Goal: Task Accomplishment & Management: Manage account settings

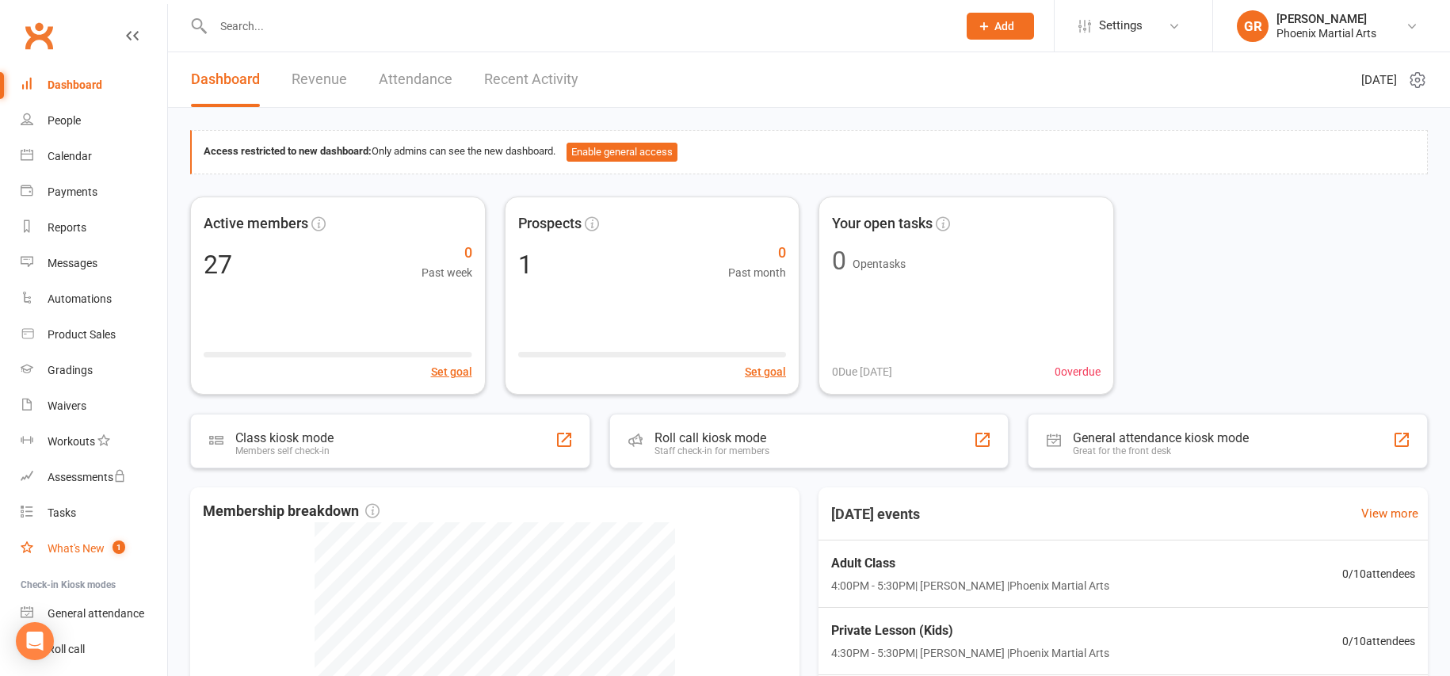
click at [95, 548] on div "What's New" at bounding box center [76, 548] width 57 height 13
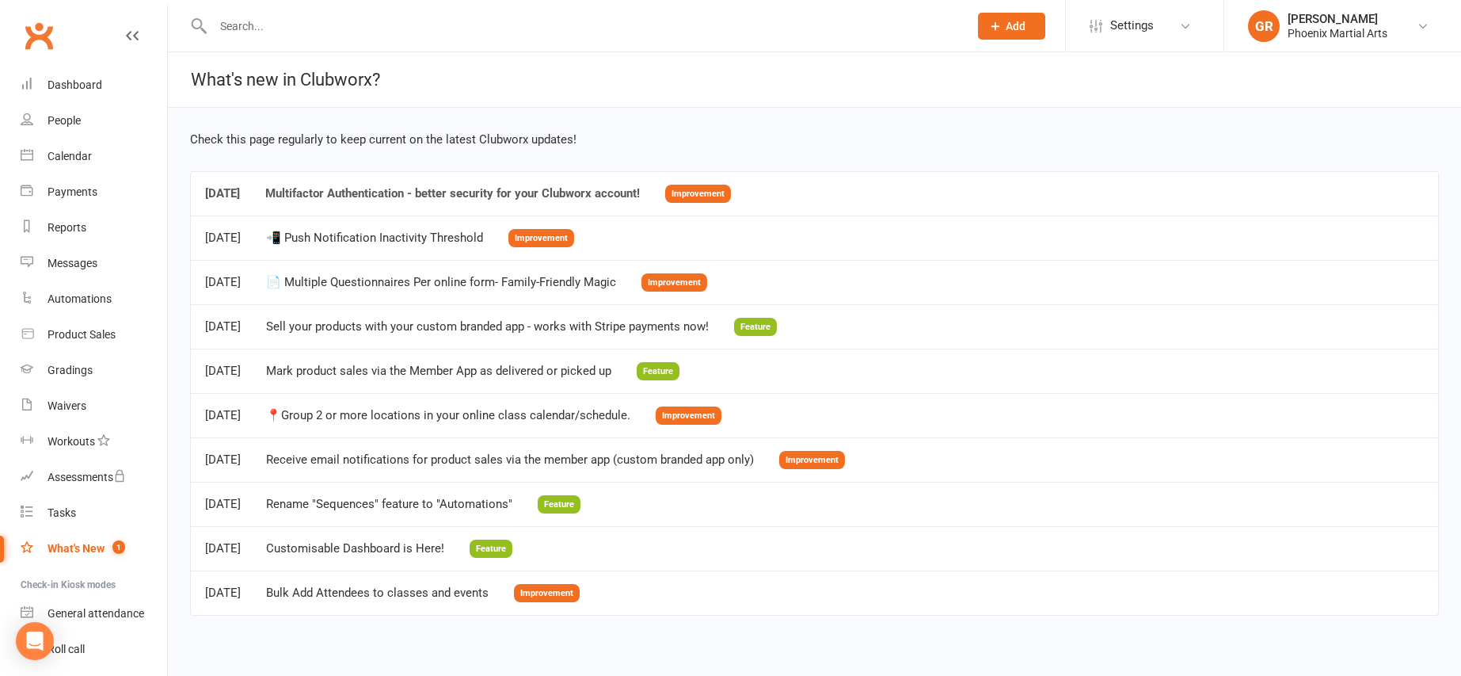
click at [426, 195] on div "Multifactor Authentication - better security for your Clubworx account!" at bounding box center [452, 193] width 375 height 13
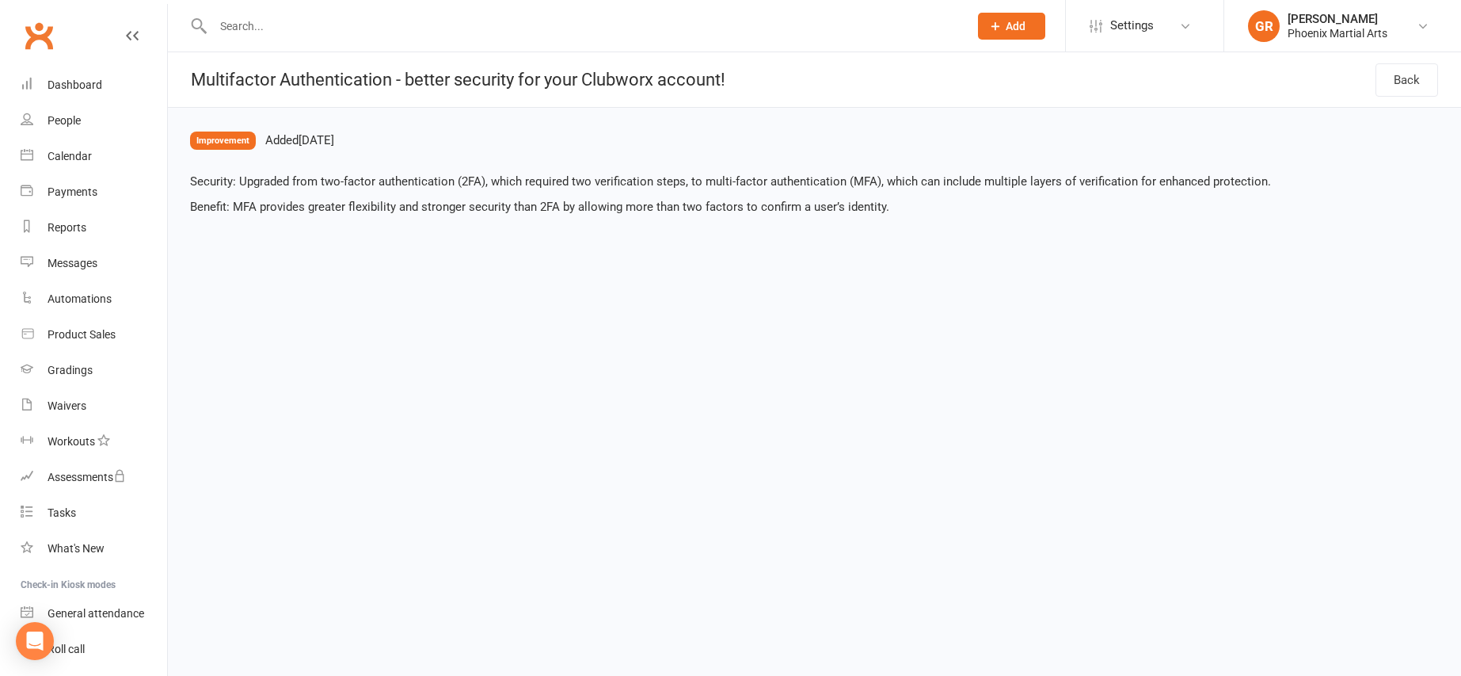
click at [126, 36] on icon at bounding box center [132, 35] width 13 height 13
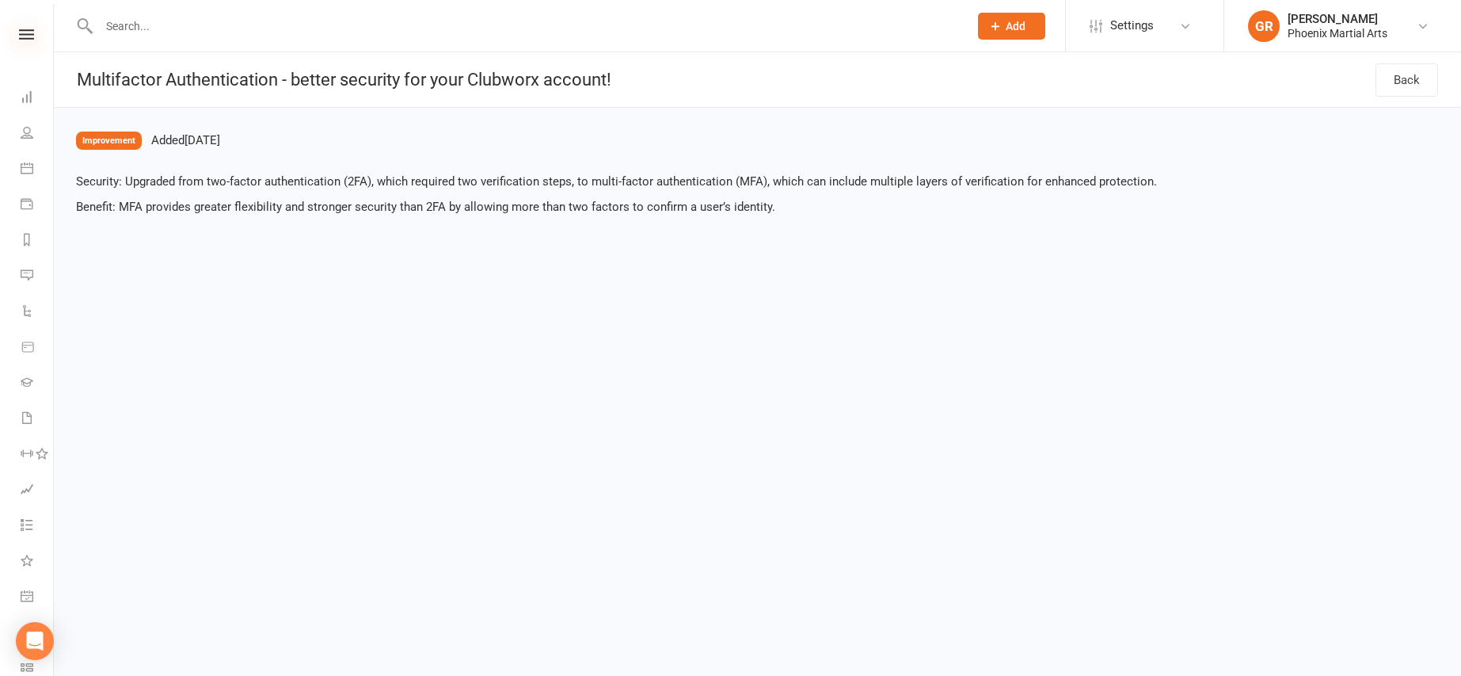
click at [25, 33] on icon at bounding box center [26, 34] width 15 height 10
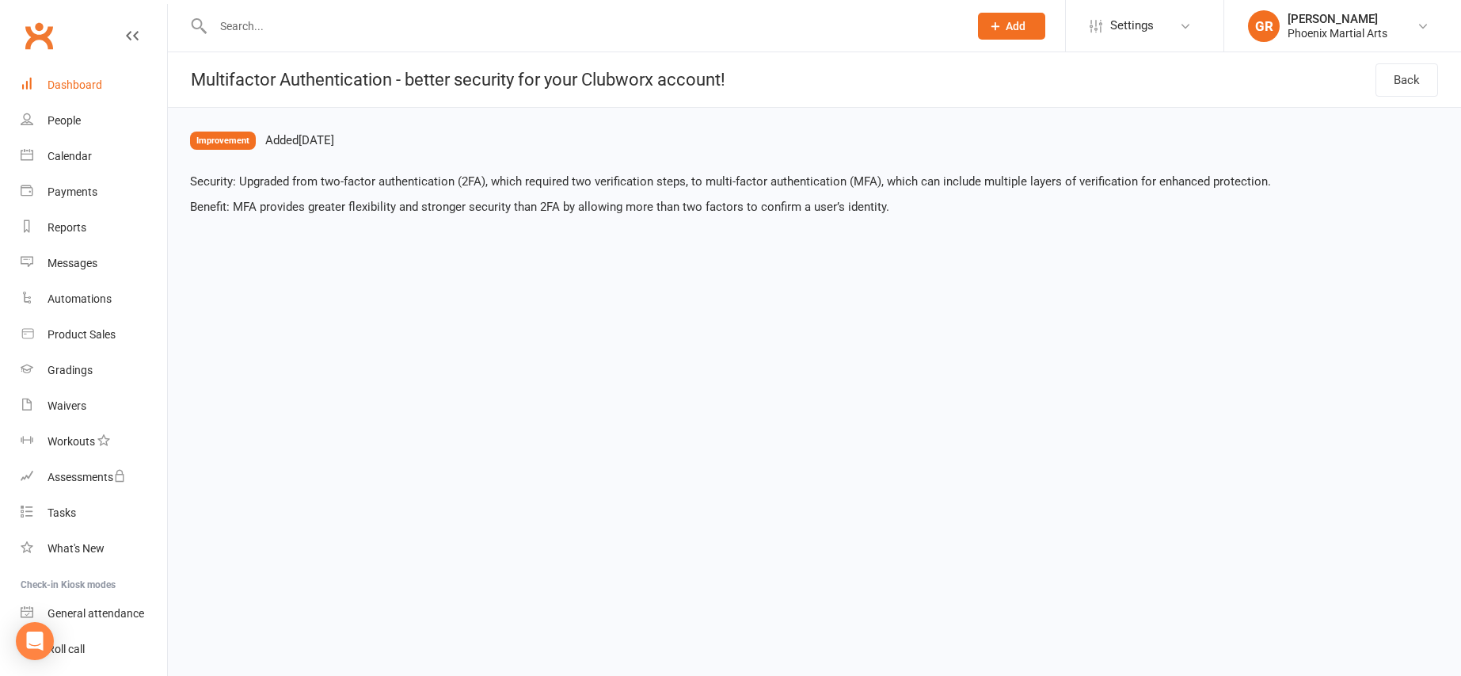
click at [83, 79] on div "Dashboard" at bounding box center [75, 84] width 55 height 13
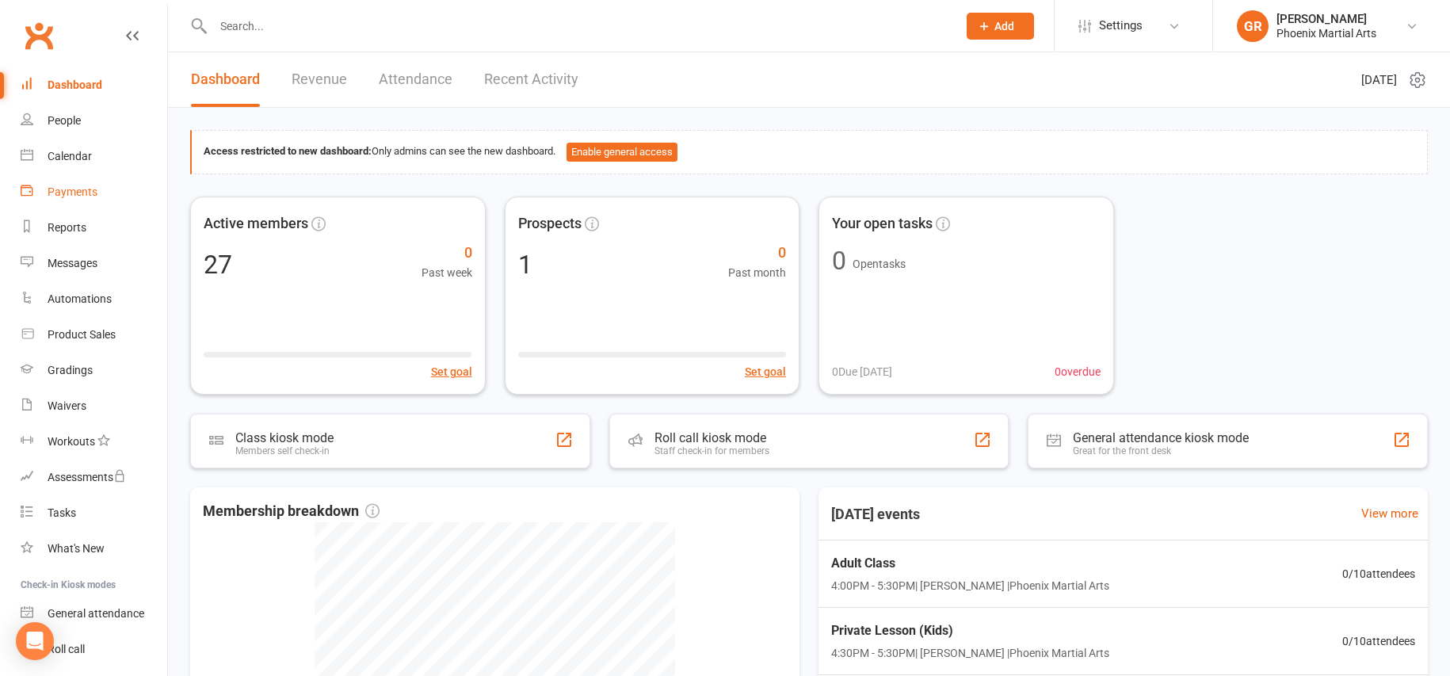
click at [77, 179] on link "Payments" at bounding box center [94, 192] width 147 height 36
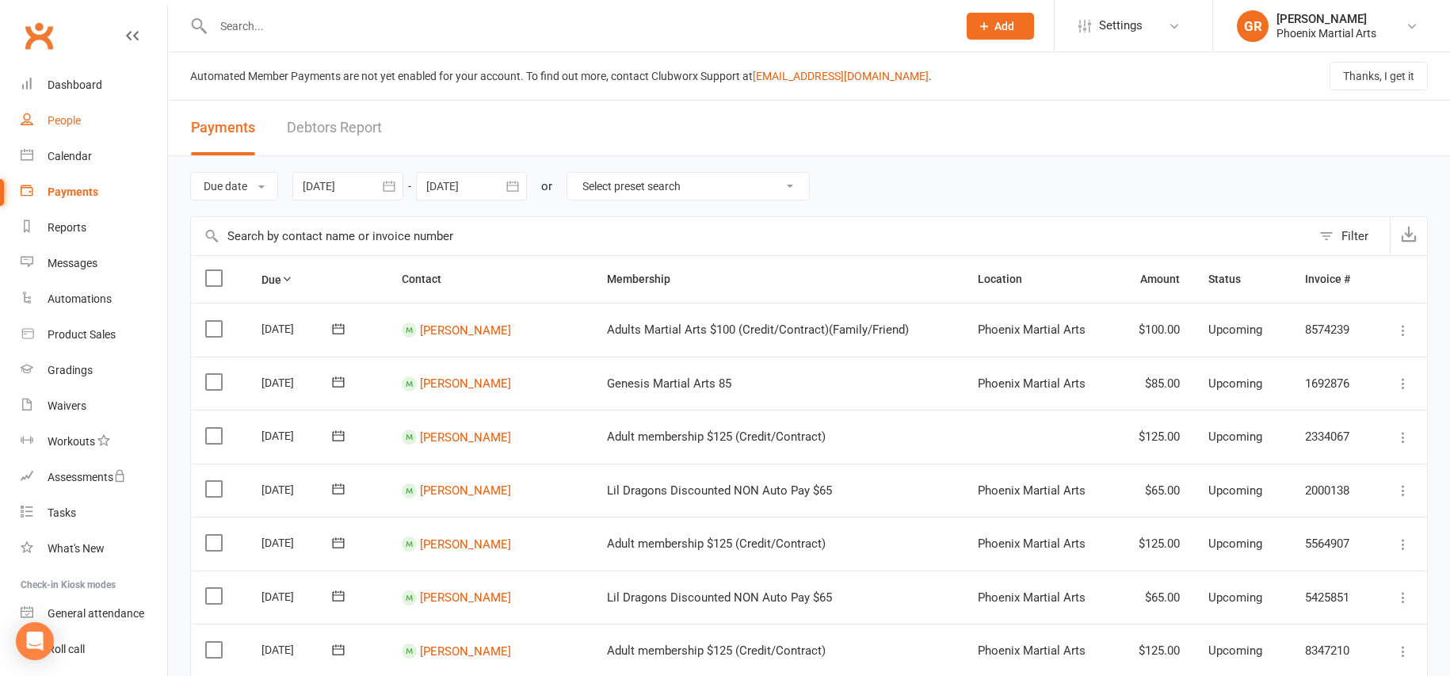
click at [76, 123] on div "People" at bounding box center [64, 120] width 33 height 13
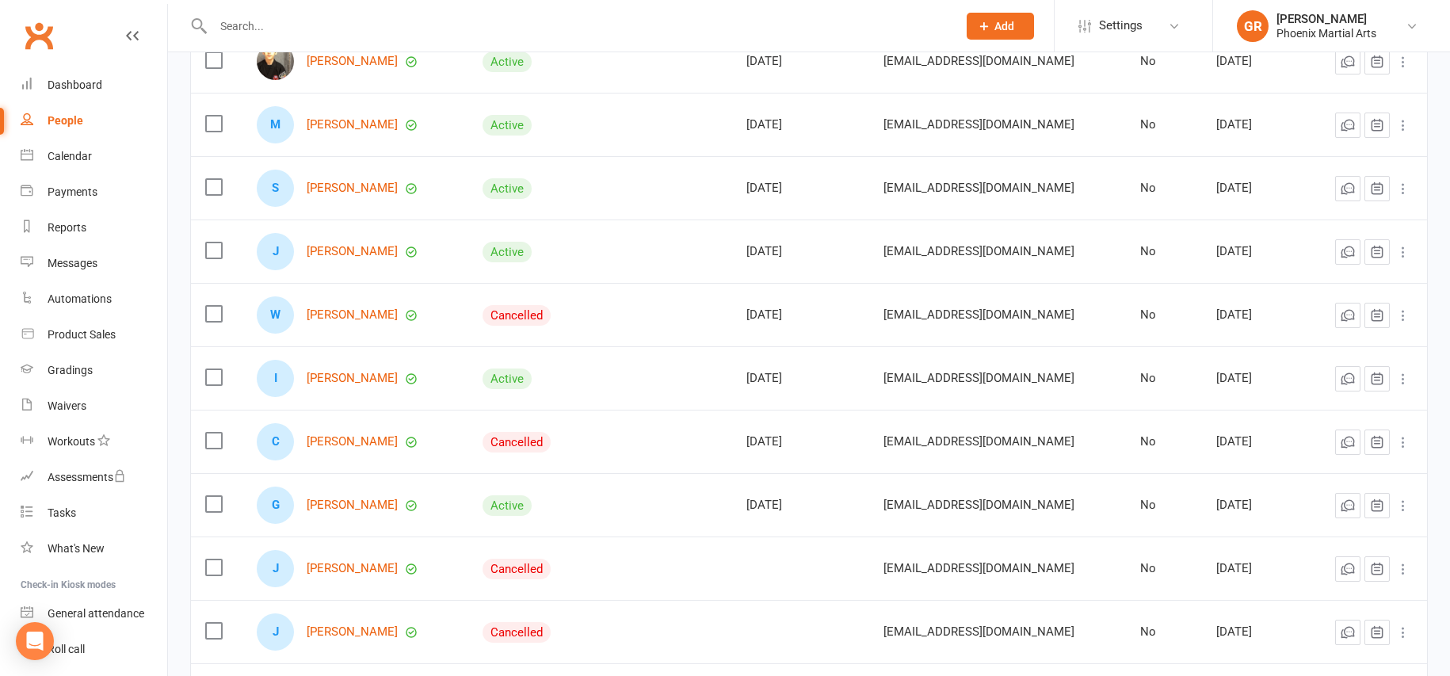
scroll to position [238, 0]
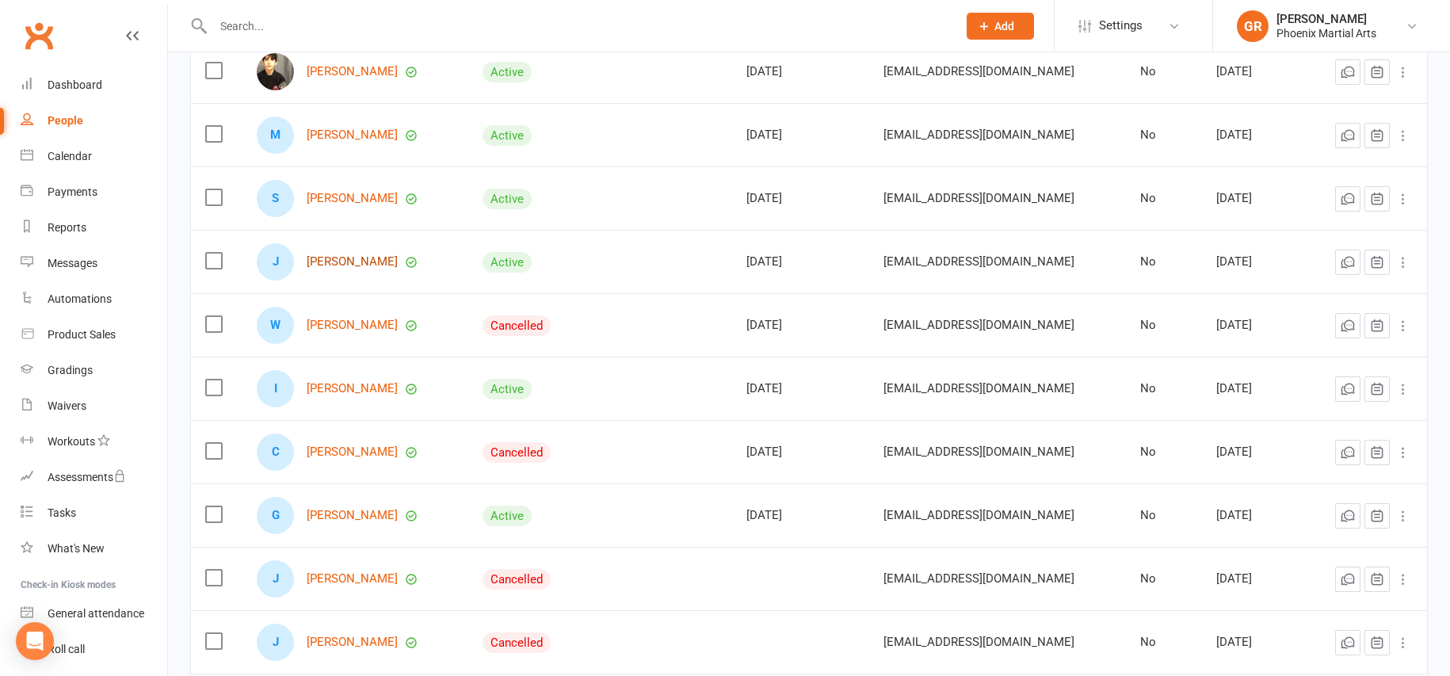
click at [361, 261] on link "[PERSON_NAME]" at bounding box center [352, 261] width 91 height 13
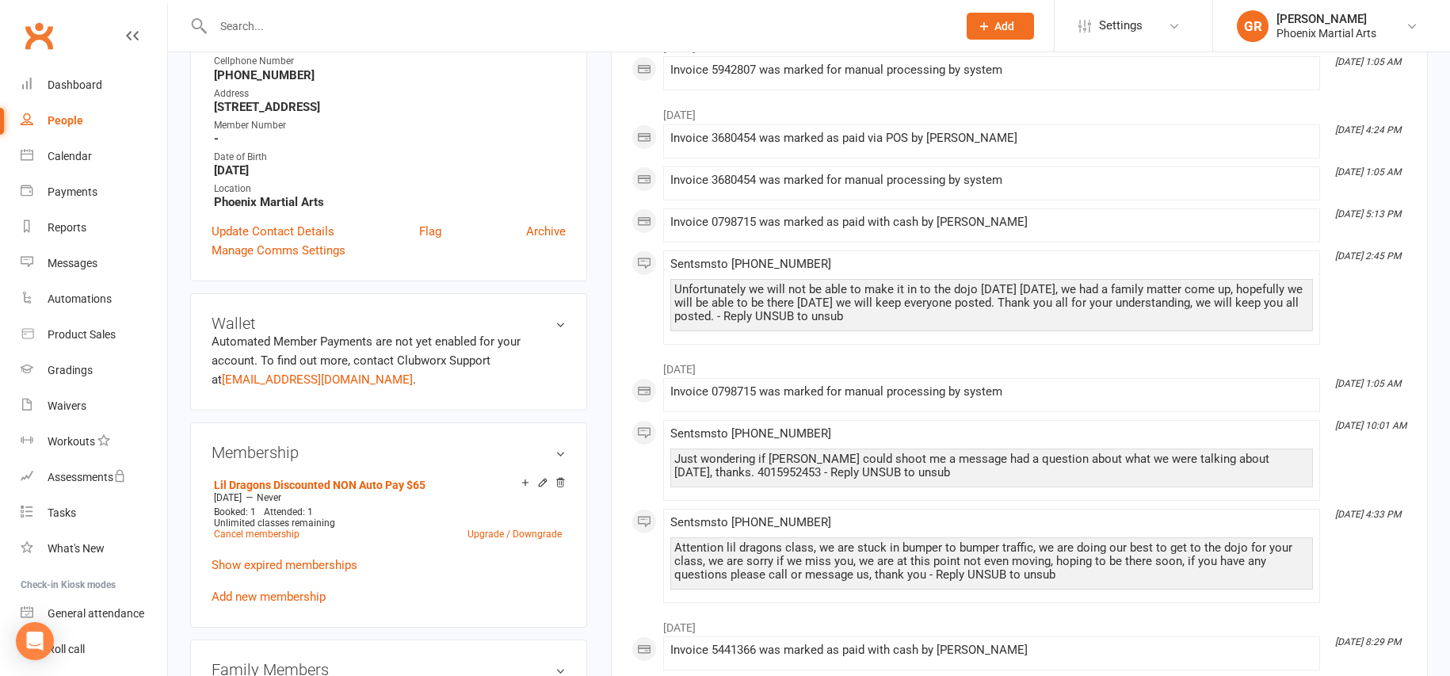
scroll to position [303, 0]
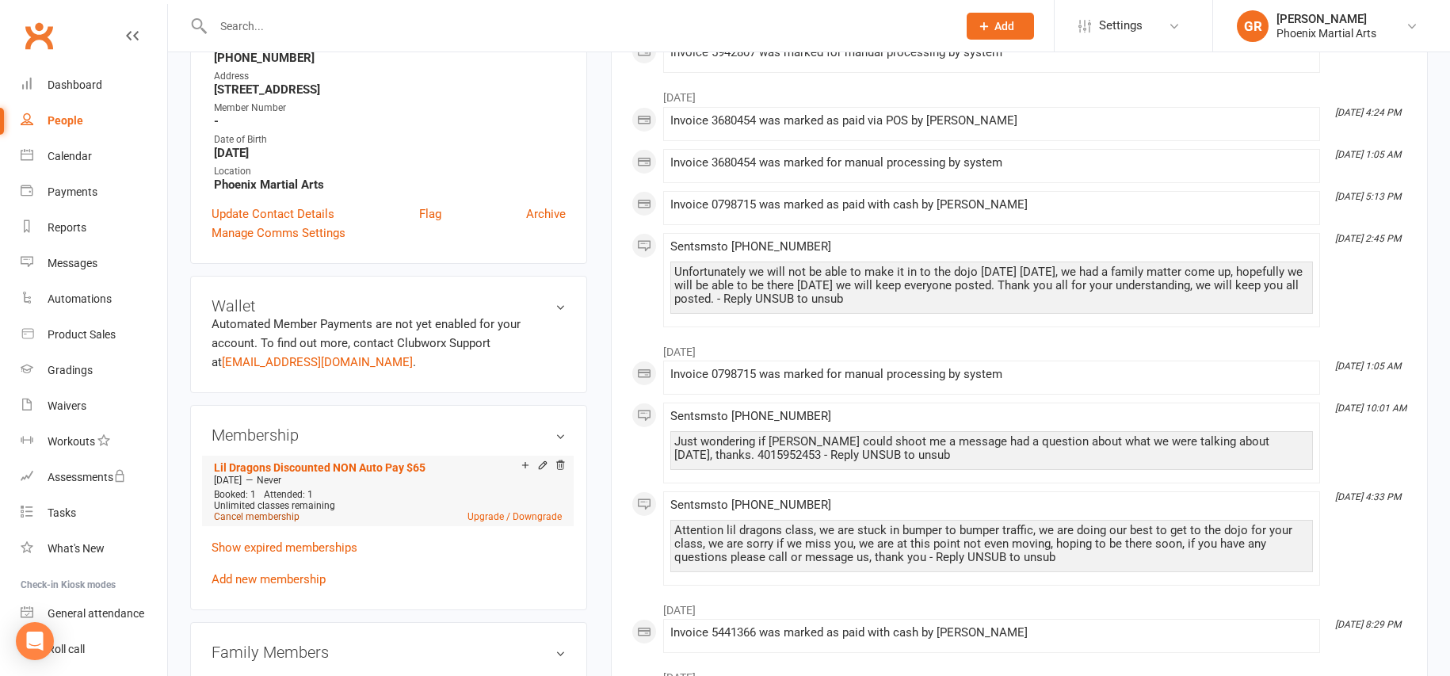
click at [268, 516] on link "Cancel membership" at bounding box center [257, 516] width 86 height 11
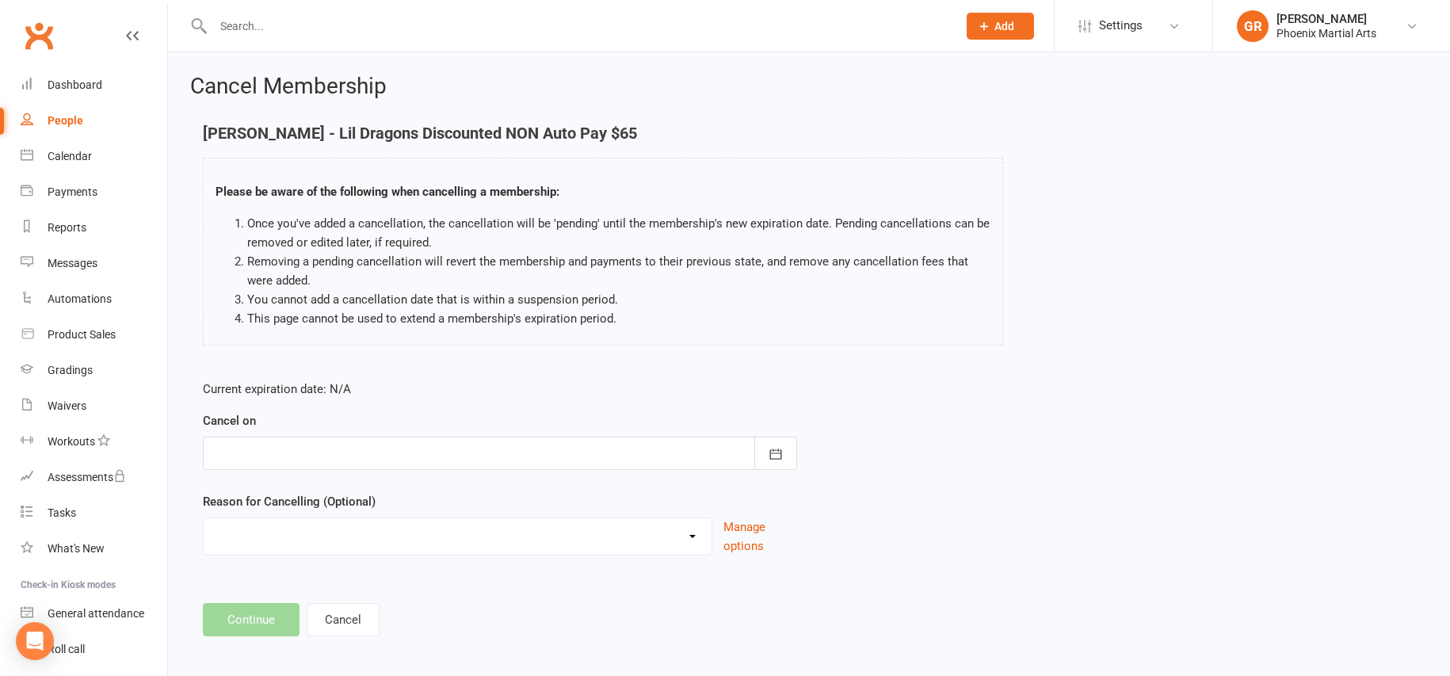
click at [366, 452] on div at bounding box center [500, 452] width 594 height 33
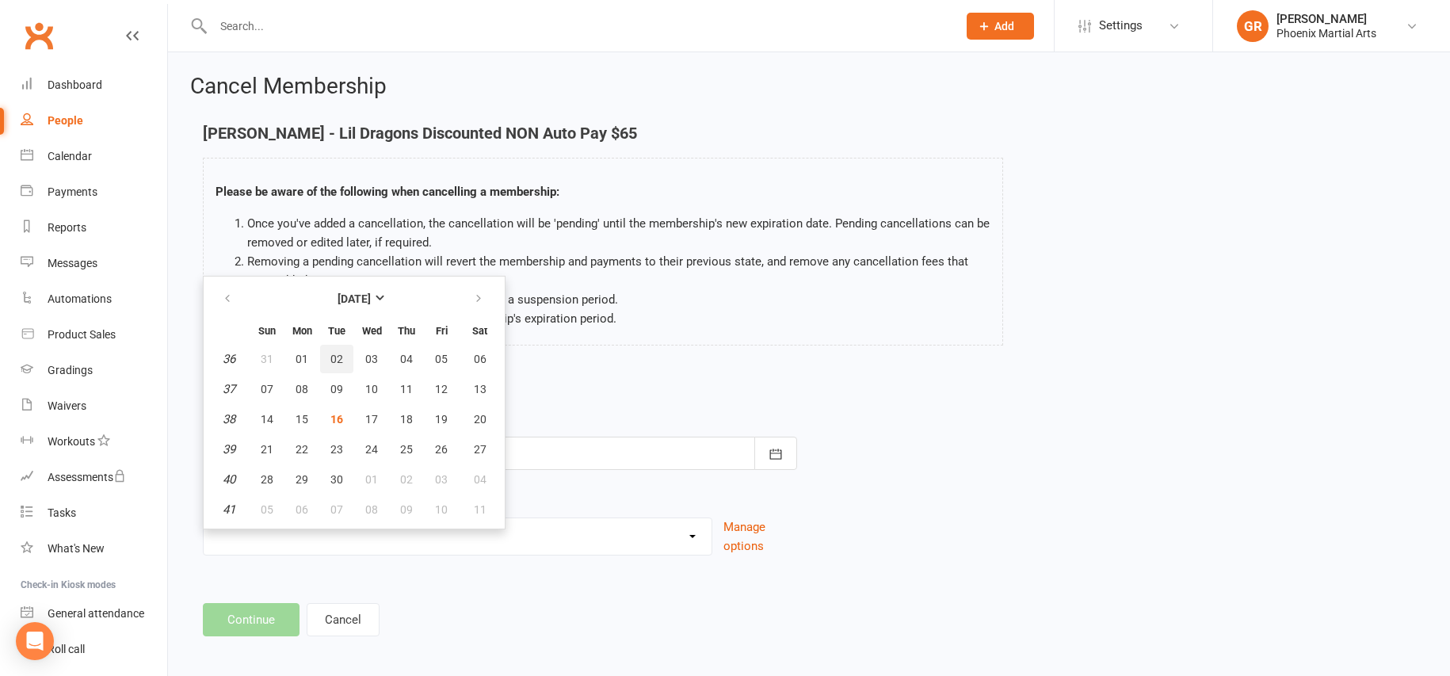
click at [333, 356] on span "02" at bounding box center [336, 358] width 13 height 13
type input "[DATE]"
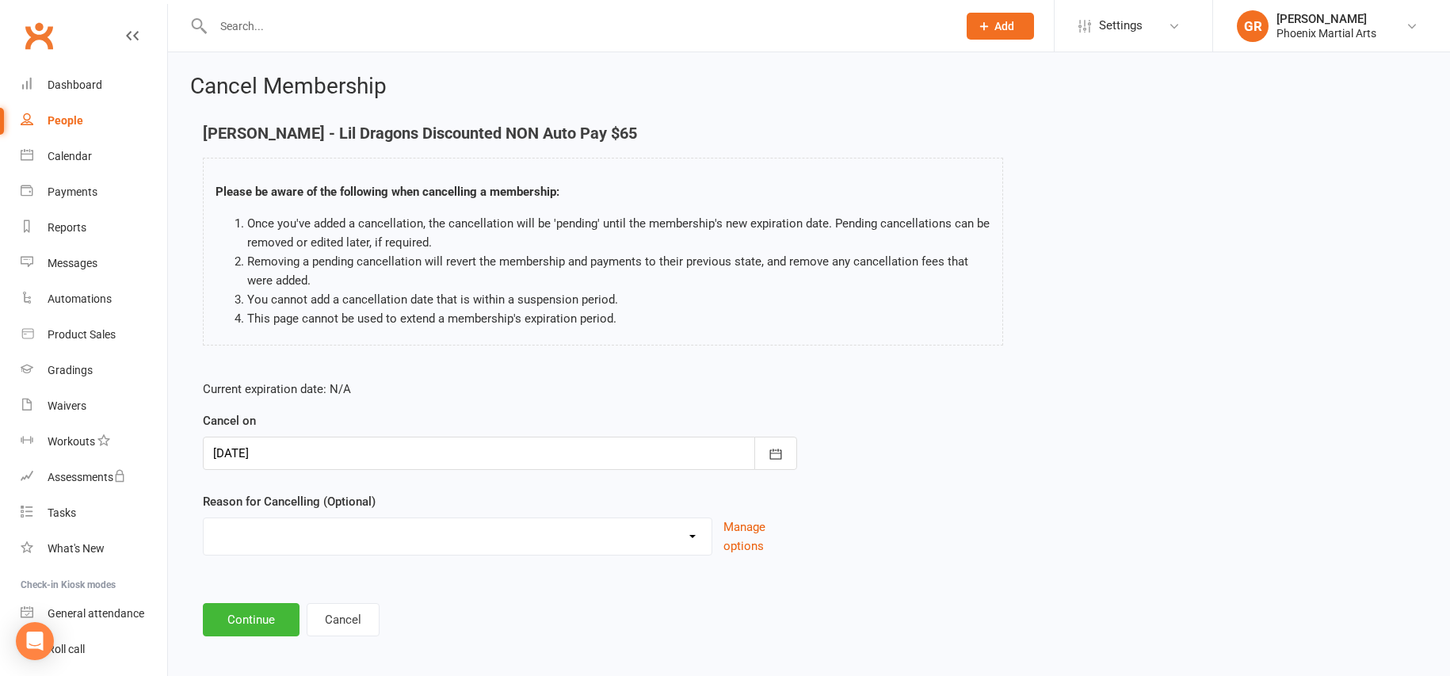
click at [675, 539] on select "Holiday Injury Other reason" at bounding box center [458, 534] width 508 height 32
click at [619, 536] on select "Holiday Injury Other reason" at bounding box center [458, 534] width 508 height 32
select select "2"
drag, startPoint x: 597, startPoint y: 611, endPoint x: 632, endPoint y: 630, distance: 39.3
click at [598, 611] on input at bounding box center [500, 619] width 594 height 33
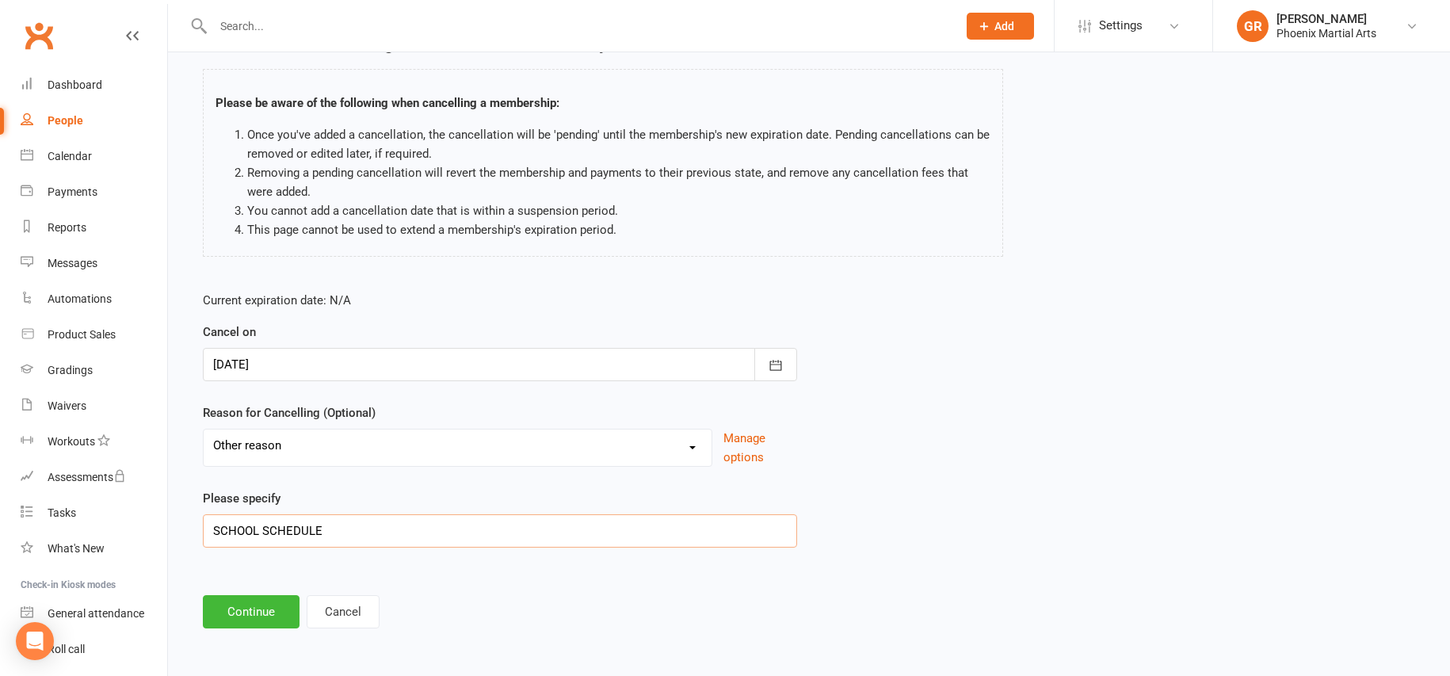
scroll to position [90, 0]
type input "SCHOOL SCHEDULE"
click at [266, 612] on button "Continue" at bounding box center [251, 610] width 97 height 33
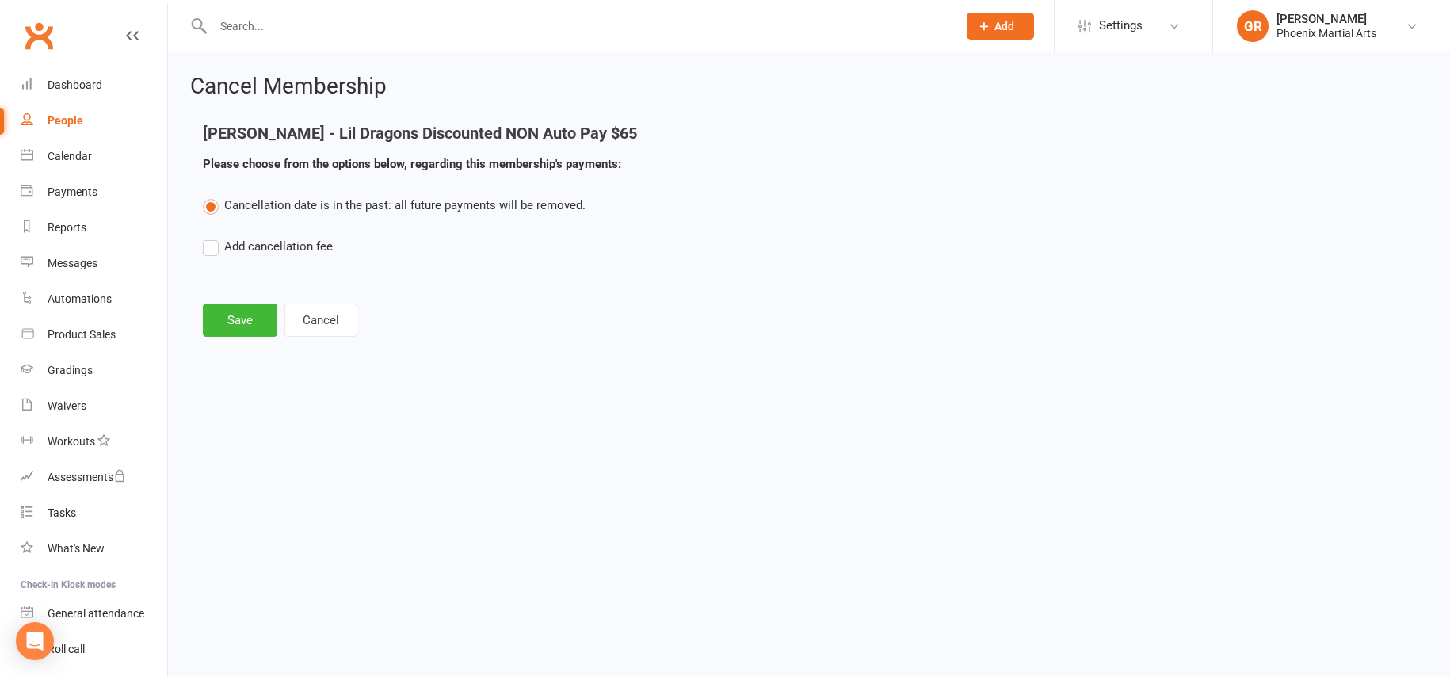
scroll to position [0, 0]
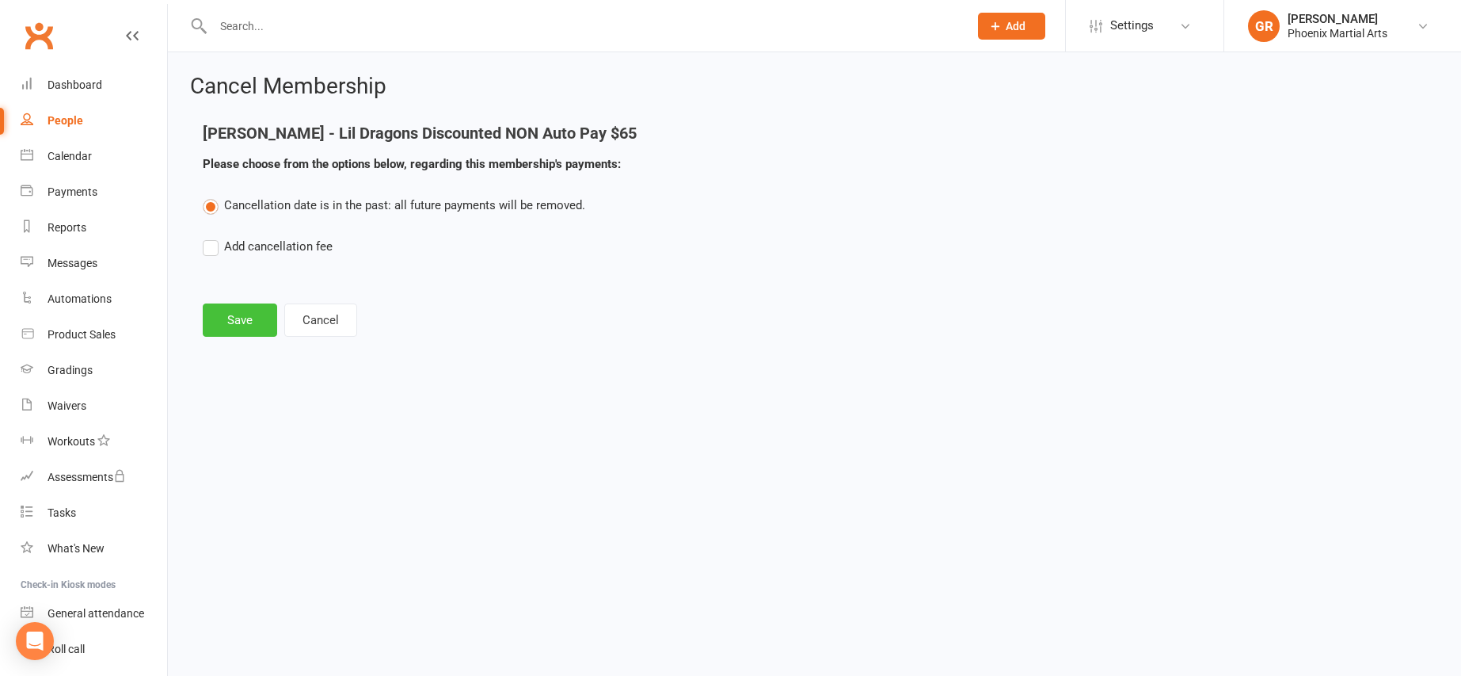
click at [257, 318] on button "Save" at bounding box center [240, 319] width 74 height 33
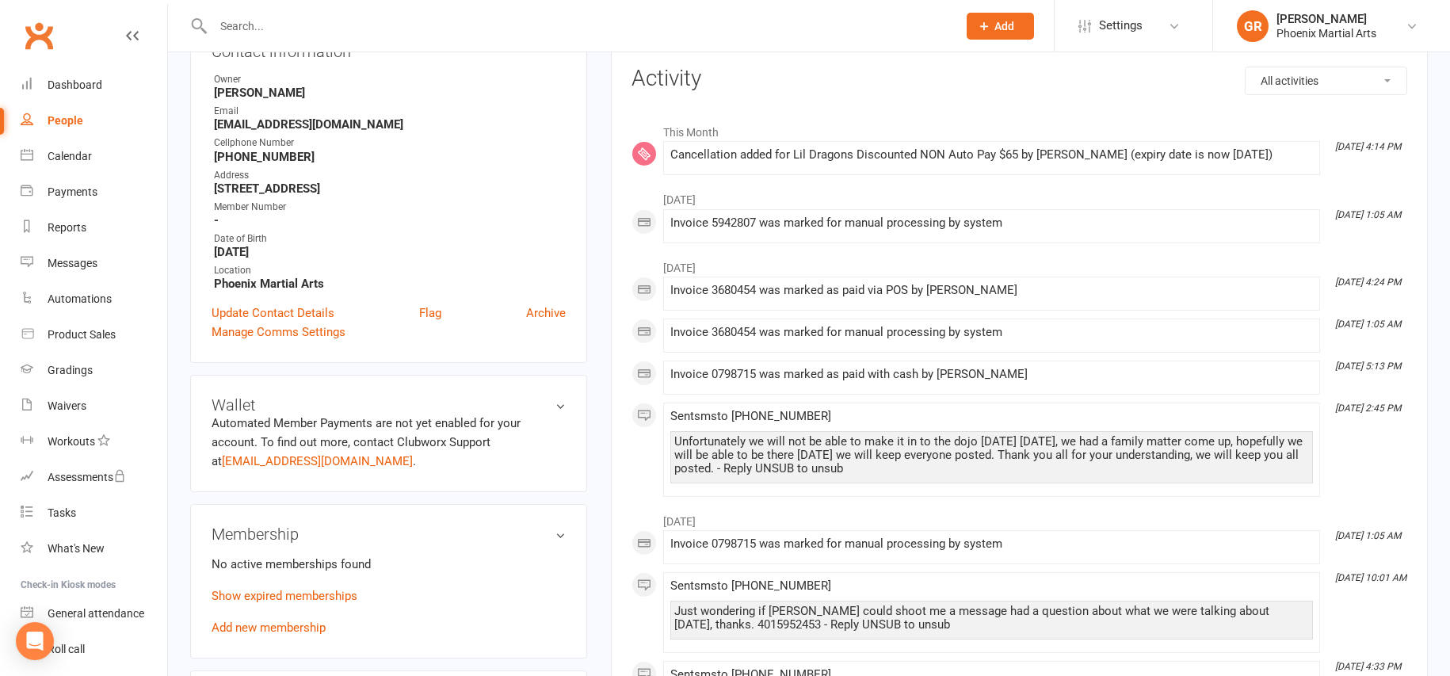
scroll to position [215, 0]
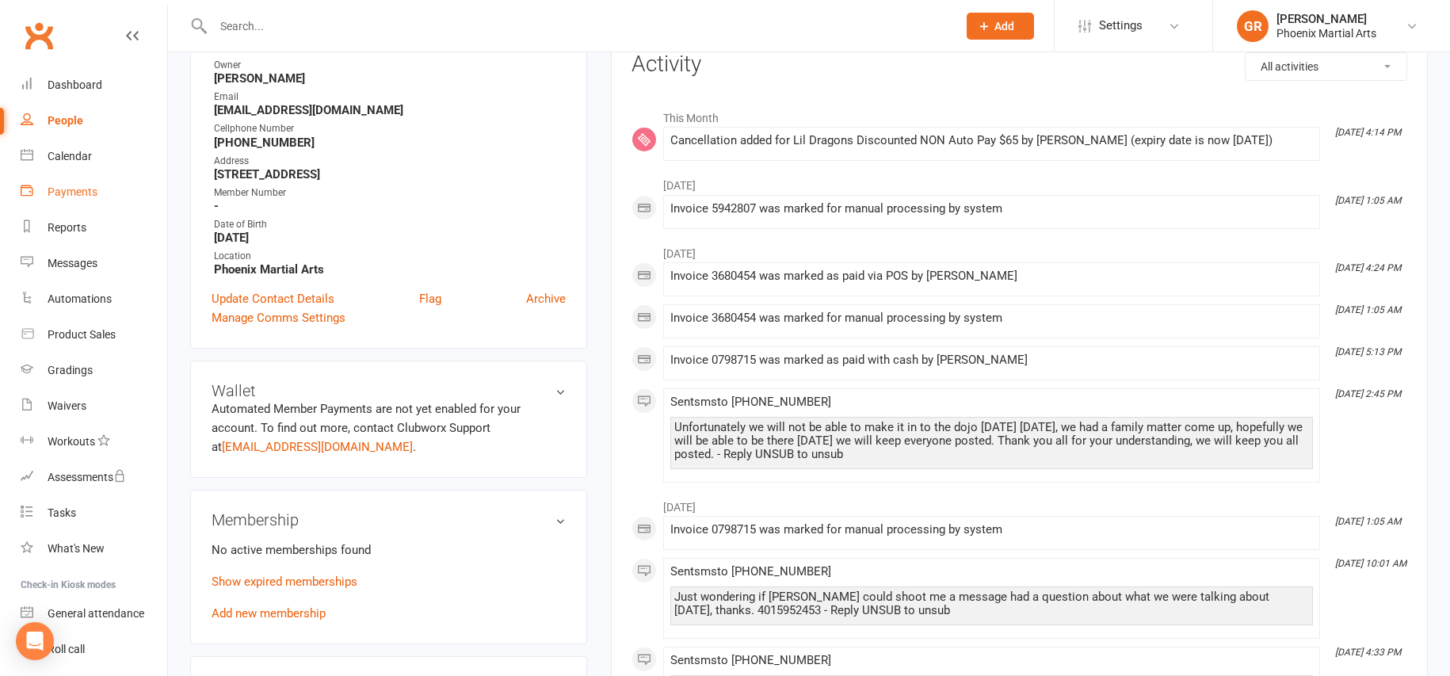
click at [70, 187] on div "Payments" at bounding box center [73, 191] width 50 height 13
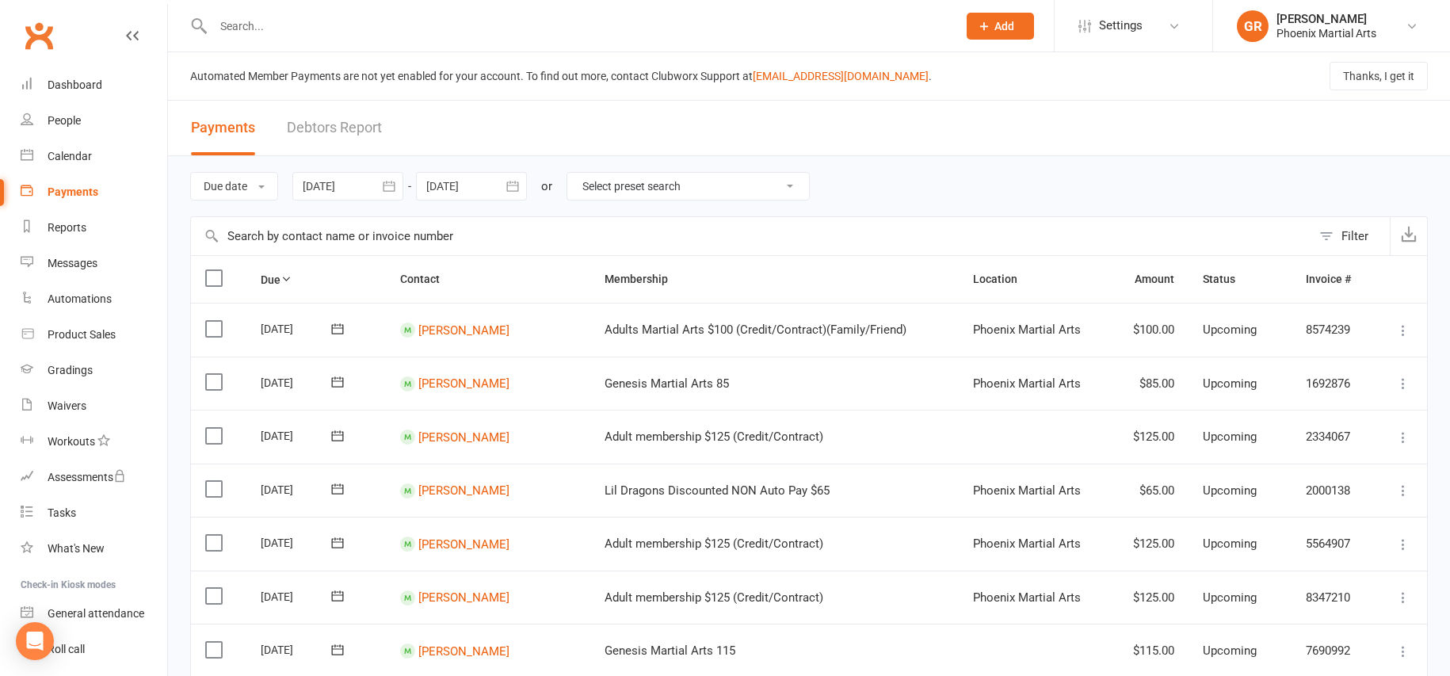
click at [380, 188] on button "button" at bounding box center [389, 186] width 29 height 29
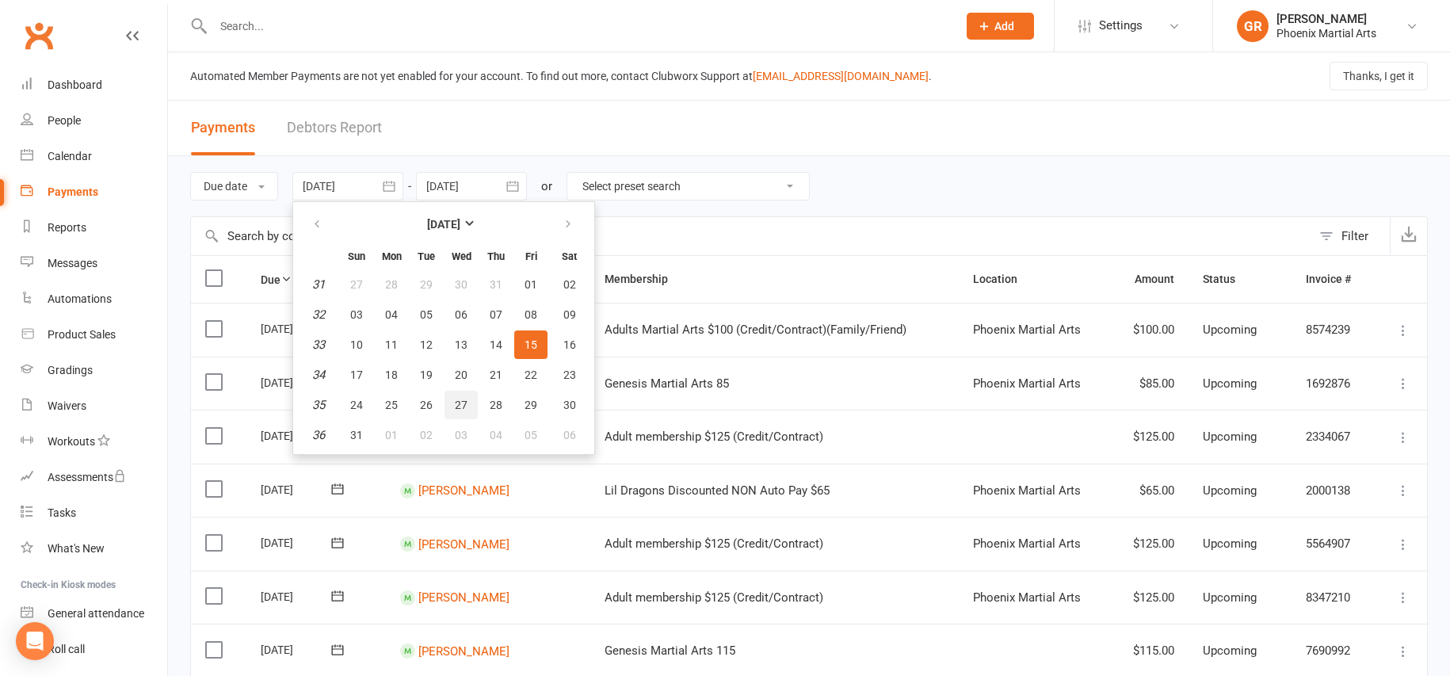
click at [475, 403] on button "27" at bounding box center [460, 405] width 33 height 29
type input "[DATE]"
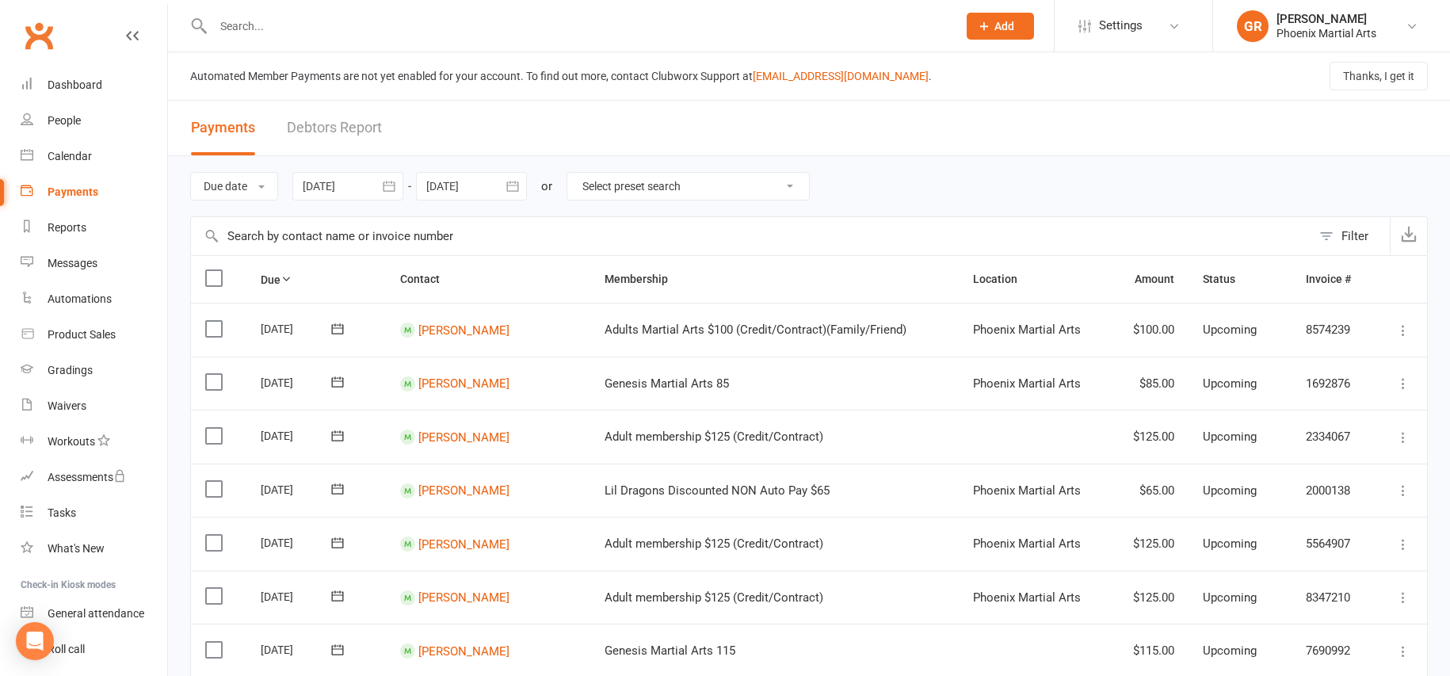
click at [518, 187] on icon "button" at bounding box center [512, 186] width 12 height 10
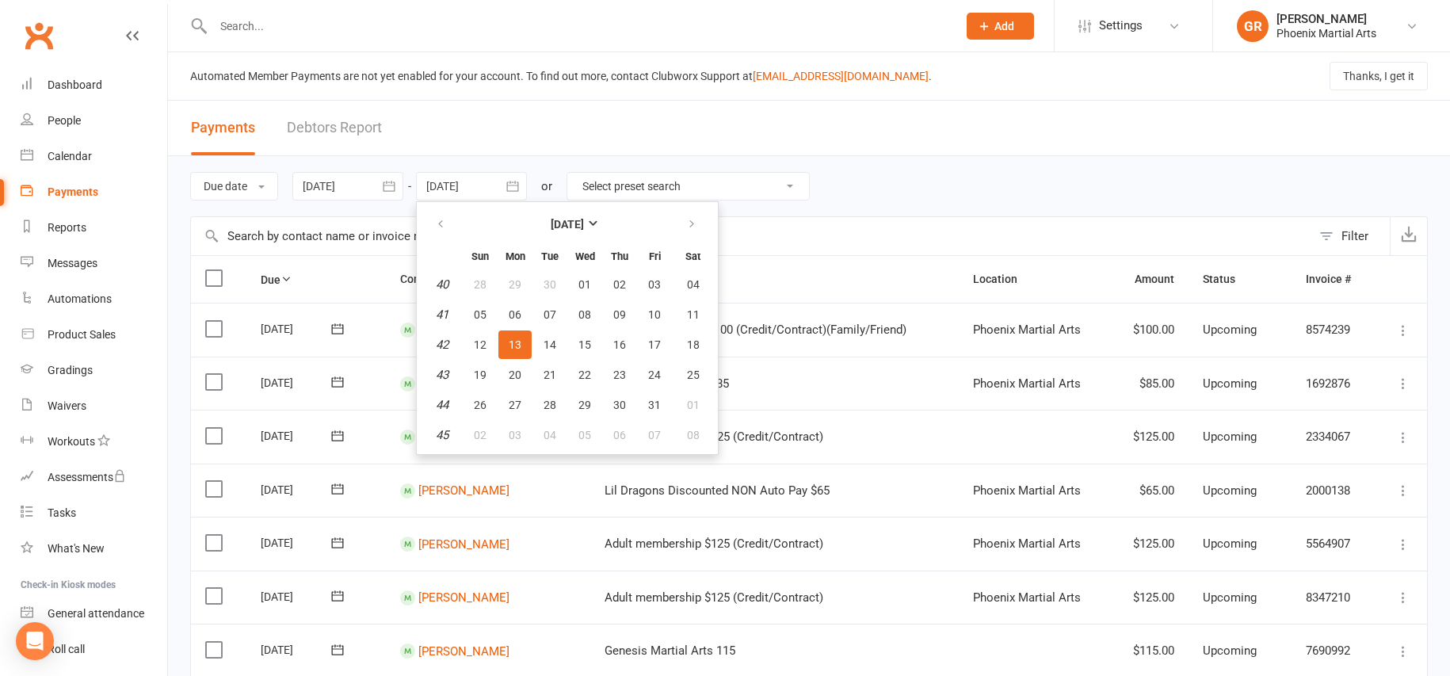
click at [889, 386] on td "Genesis Martial Arts 85" at bounding box center [774, 383] width 368 height 54
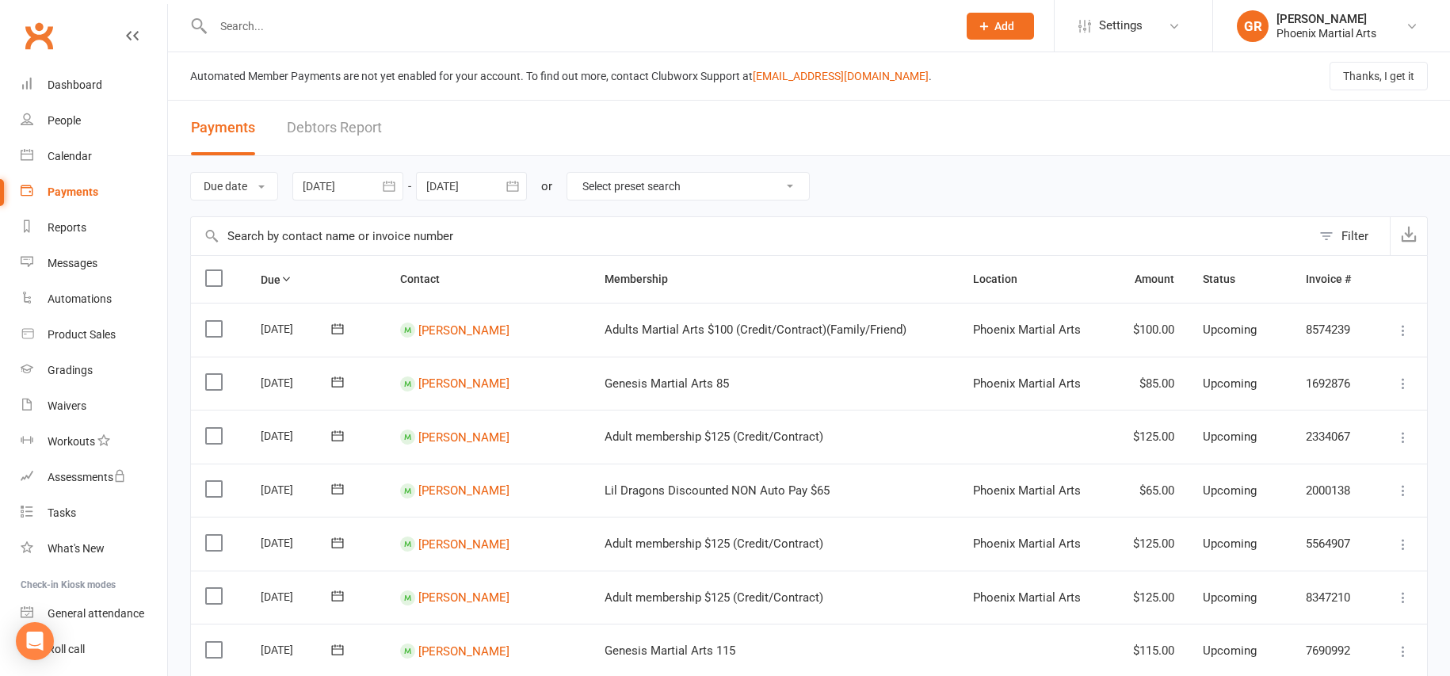
click at [493, 188] on div at bounding box center [471, 186] width 111 height 29
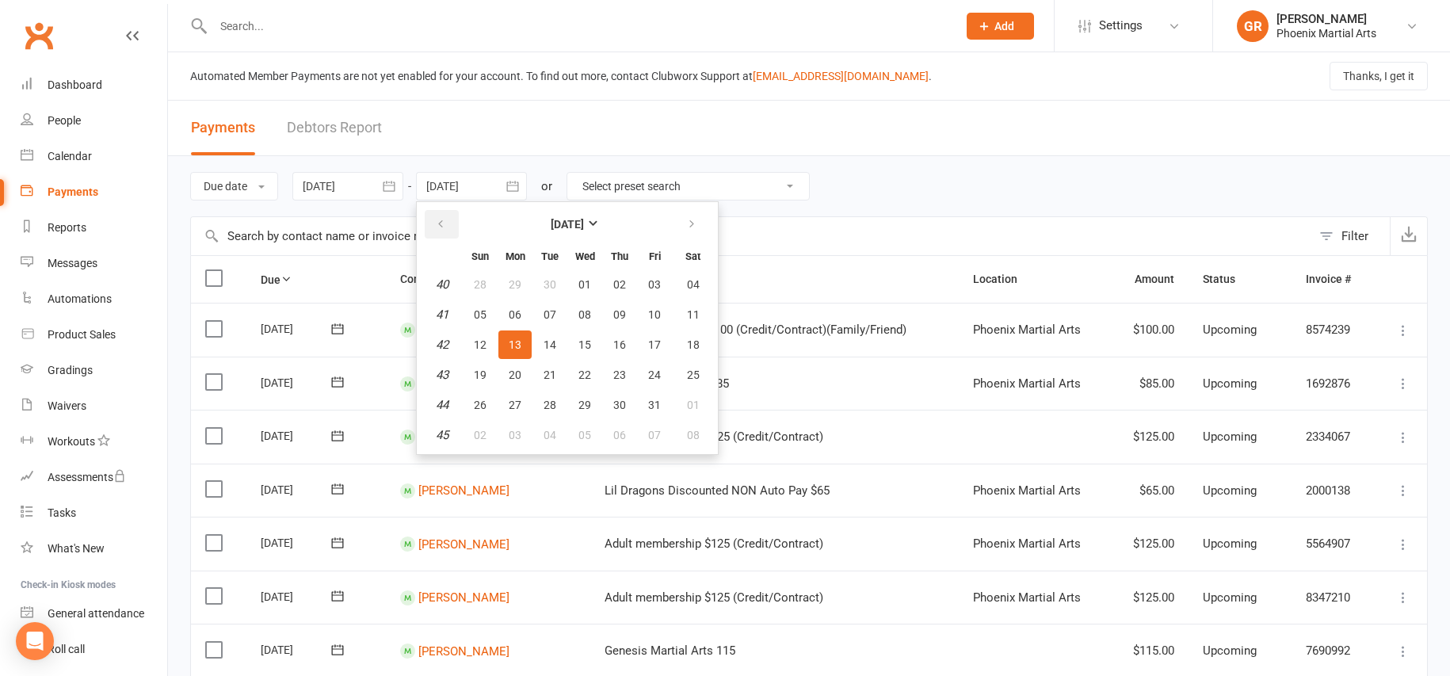
click at [444, 228] on icon "button" at bounding box center [440, 224] width 11 height 13
click at [661, 377] on span "26" at bounding box center [654, 374] width 13 height 13
type input "[DATE]"
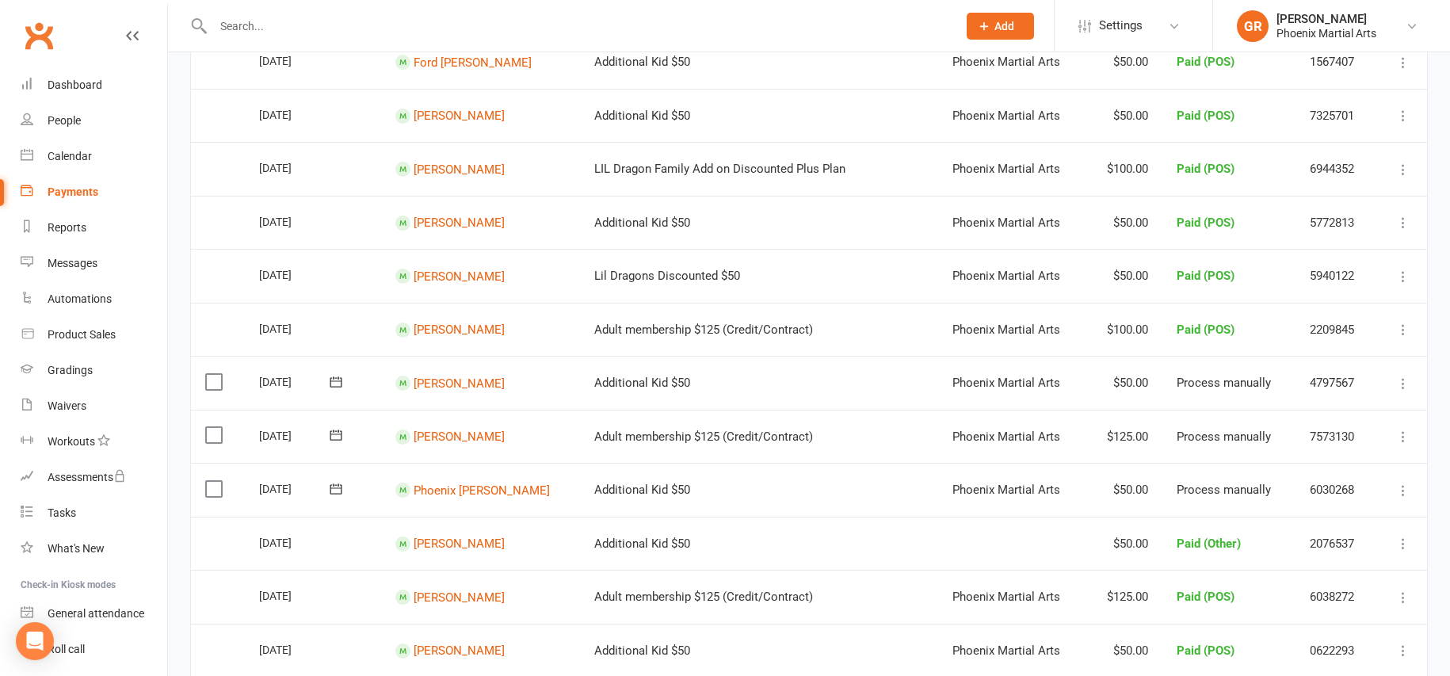
scroll to position [806, 0]
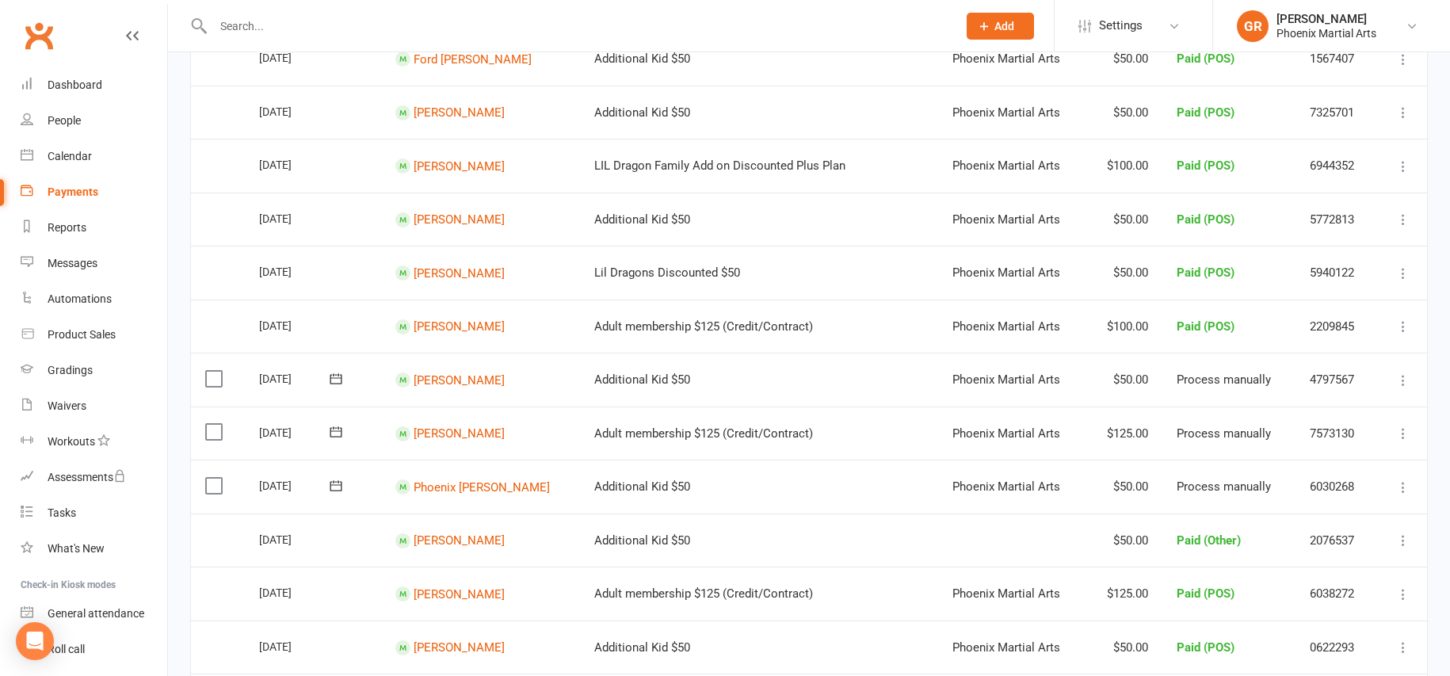
click at [39, 40] on link "Clubworx" at bounding box center [39, 36] width 40 height 40
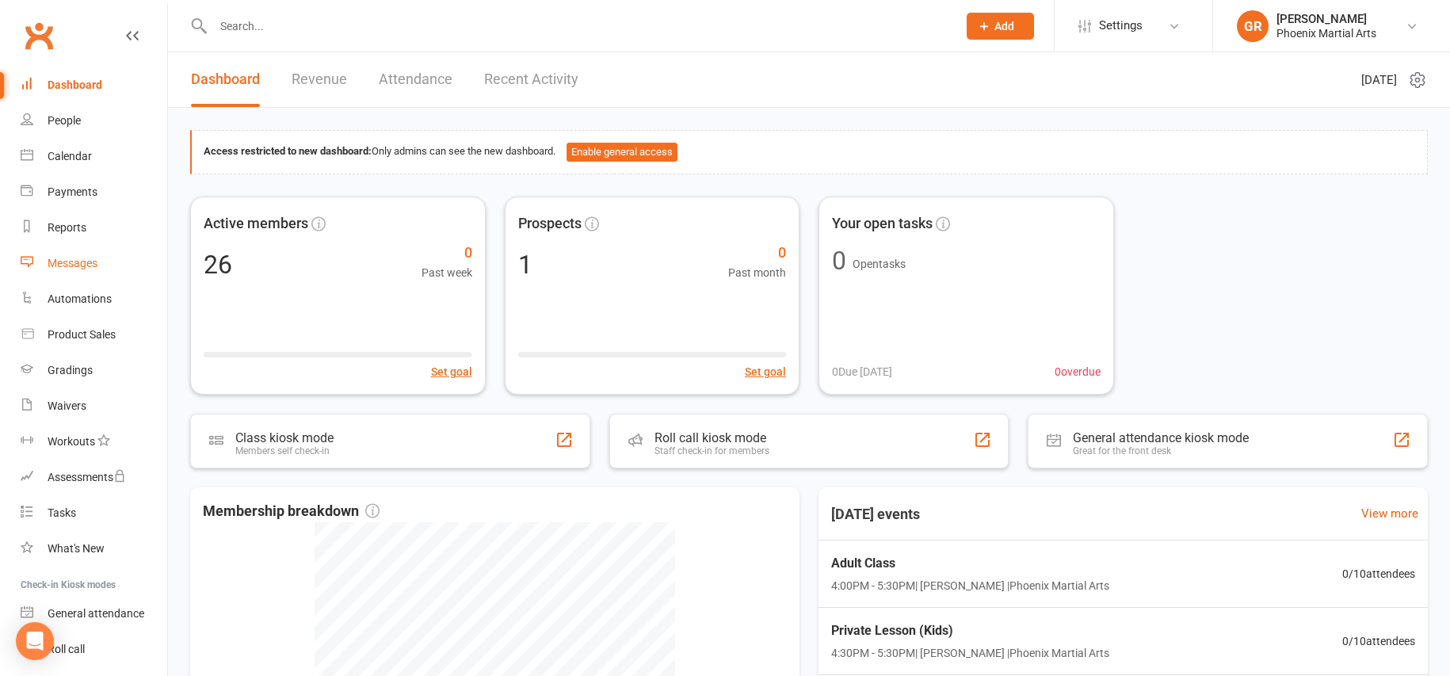
click at [112, 267] on link "Messages" at bounding box center [94, 264] width 147 height 36
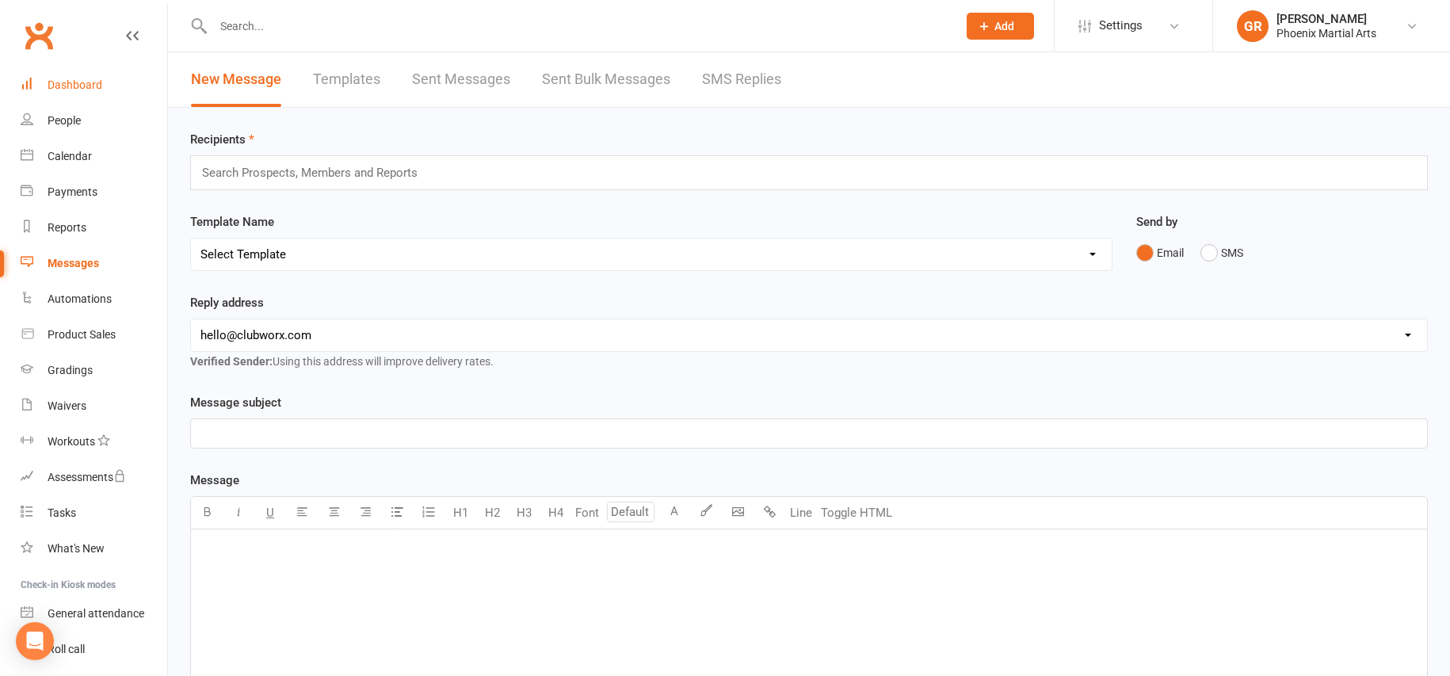
click at [81, 94] on link "Dashboard" at bounding box center [94, 85] width 147 height 36
